Goal: Task Accomplishment & Management: Use online tool/utility

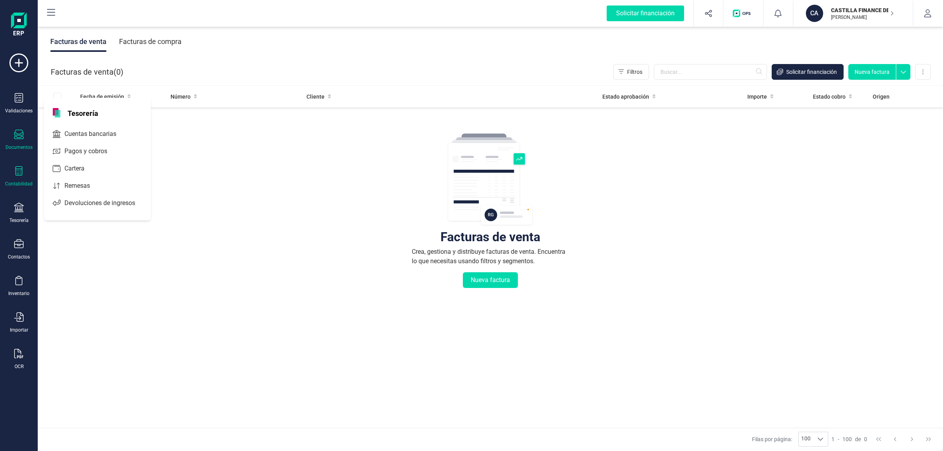
click at [20, 167] on icon at bounding box center [18, 170] width 9 height 9
click at [73, 117] on span "Libro diario" at bounding box center [85, 114] width 49 height 9
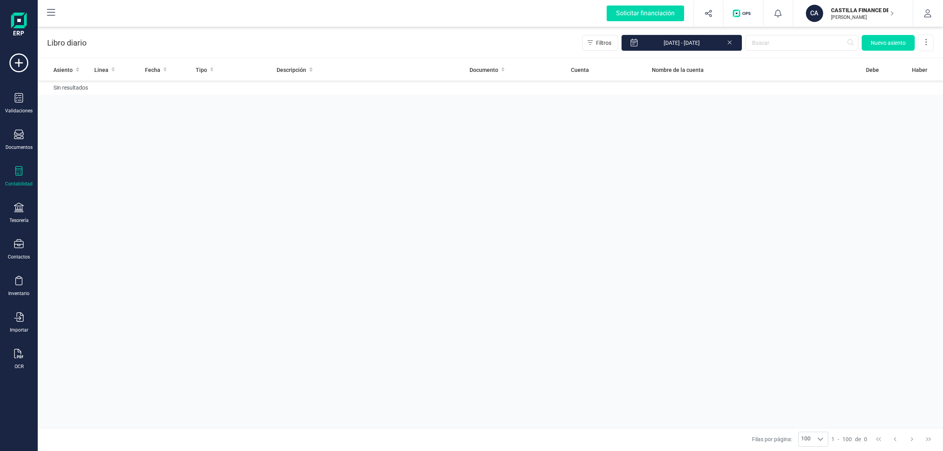
drag, startPoint x: 841, startPoint y: 24, endPoint x: 841, endPoint y: 29, distance: 5.1
click at [841, 24] on button "CA CASTILLA FINANCE DESIGNATED ACTIVITY COMPANY [PERSON_NAME] DEVELOPER" at bounding box center [853, 13] width 101 height 25
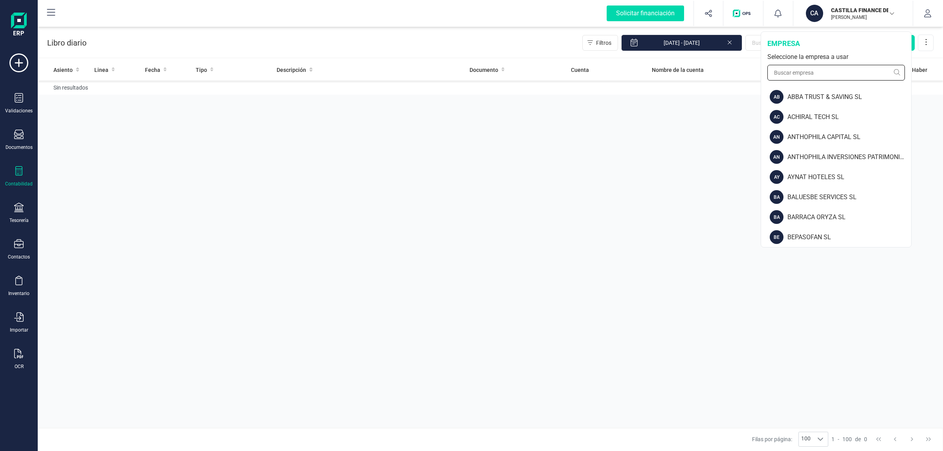
click at [810, 71] on input "text" at bounding box center [837, 73] width 138 height 16
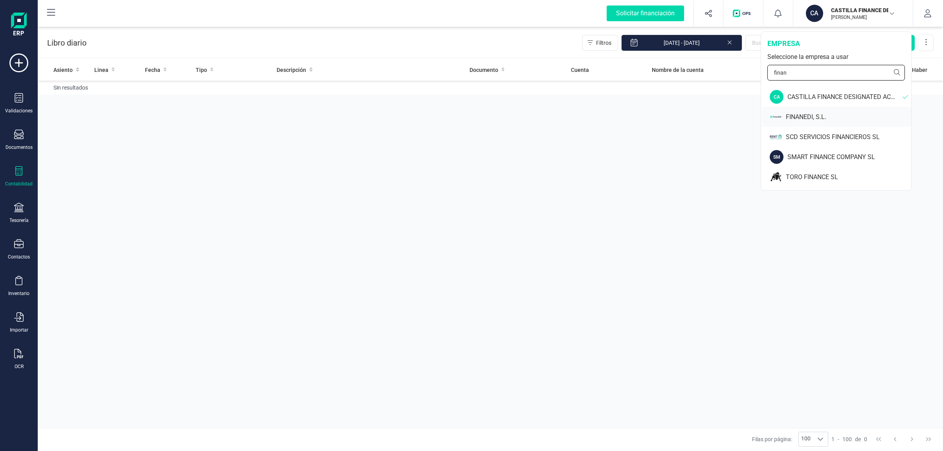
type input "finan"
click at [810, 108] on div "FINANEDI, S.L." at bounding box center [836, 117] width 149 height 20
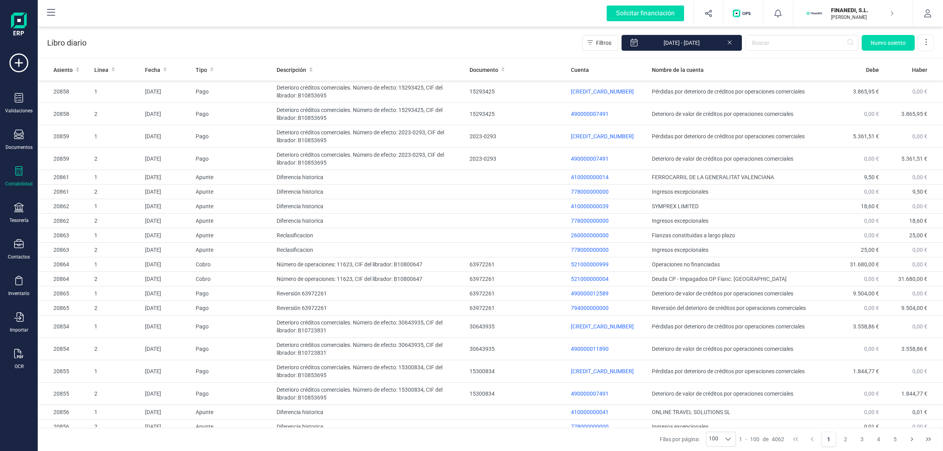
click at [17, 182] on div "Contabilidad" at bounding box center [19, 184] width 28 height 6
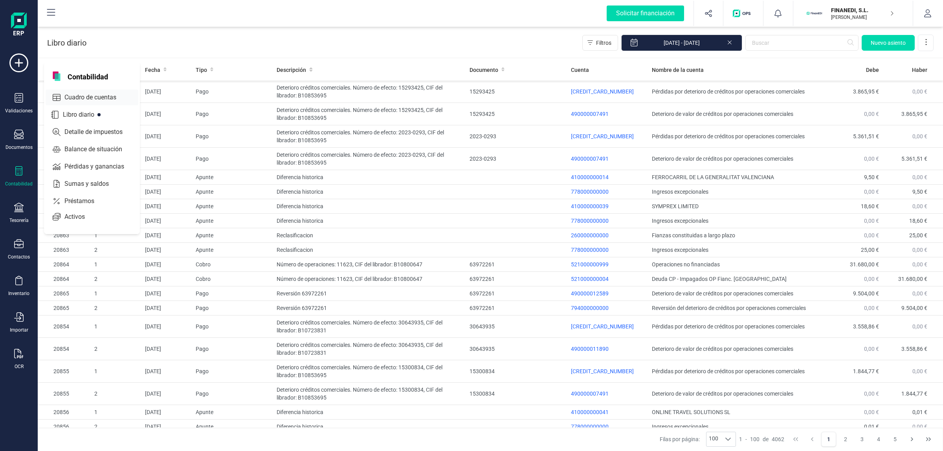
click at [64, 95] on span "Cuadro de cuentas" at bounding box center [95, 97] width 69 height 9
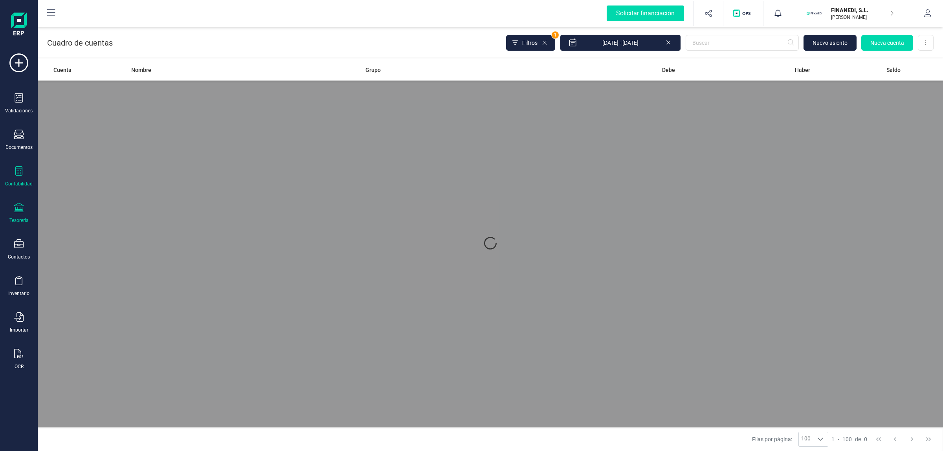
click at [23, 205] on icon at bounding box center [18, 207] width 9 height 9
click at [84, 112] on span "Cuentas bancarias" at bounding box center [95, 107] width 69 height 9
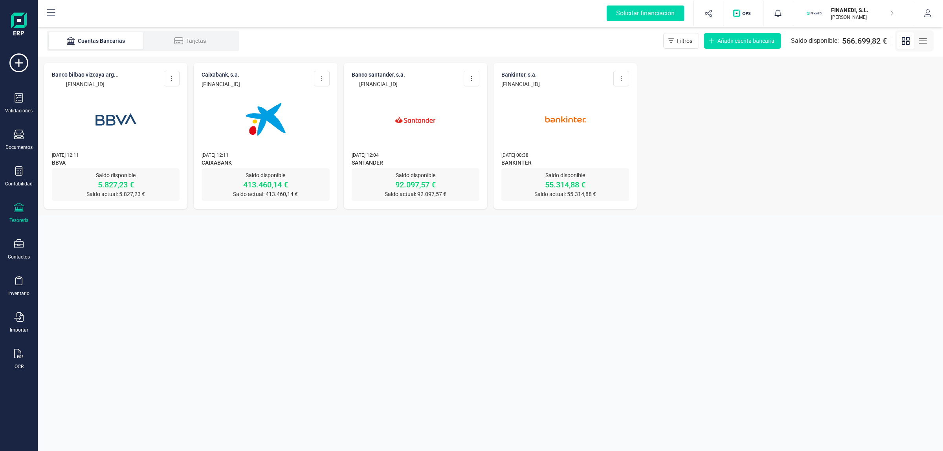
click at [153, 126] on div at bounding box center [116, 114] width 128 height 53
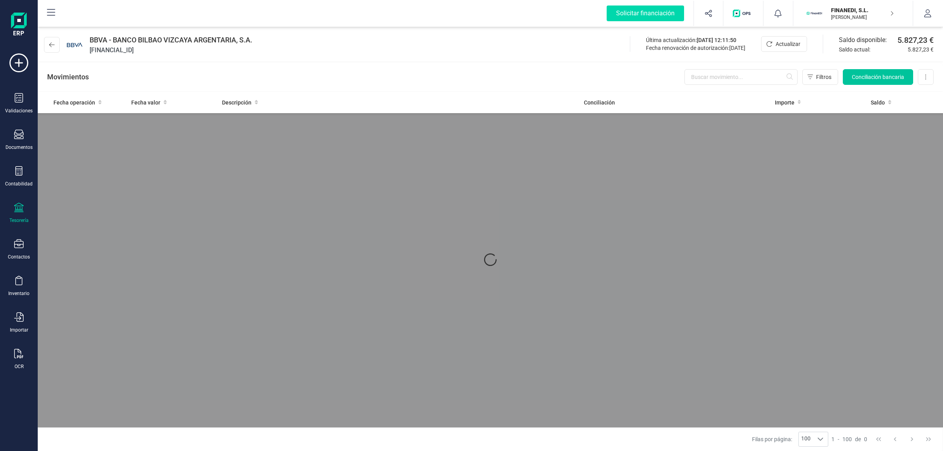
click at [877, 75] on span "Conciliación bancaria" at bounding box center [878, 77] width 52 height 8
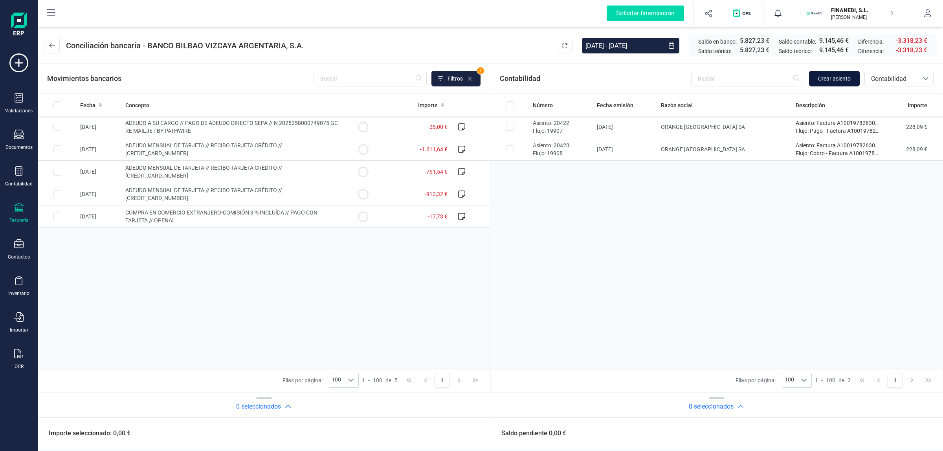
click at [843, 75] on span "Crear asiento" at bounding box center [834, 79] width 33 height 8
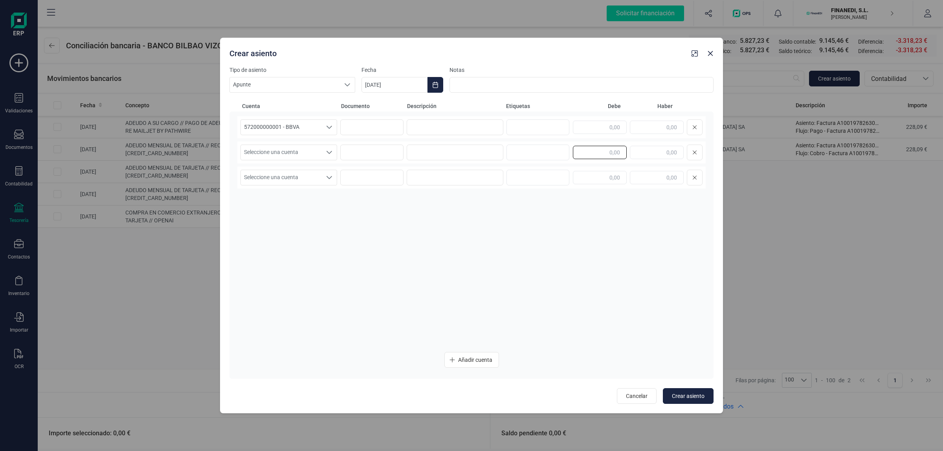
click at [599, 153] on input "text" at bounding box center [600, 152] width 54 height 13
type input "3.232,00"
click at [714, 48] on button "button" at bounding box center [710, 53] width 13 height 13
